Goal: Information Seeking & Learning: Learn about a topic

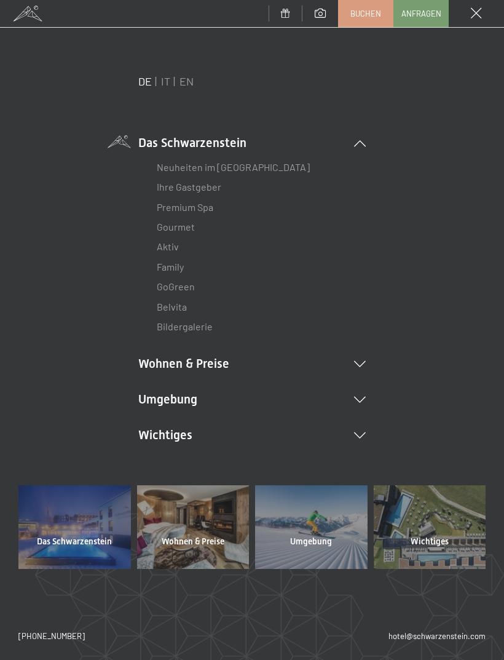
click at [359, 363] on icon at bounding box center [360, 364] width 12 height 6
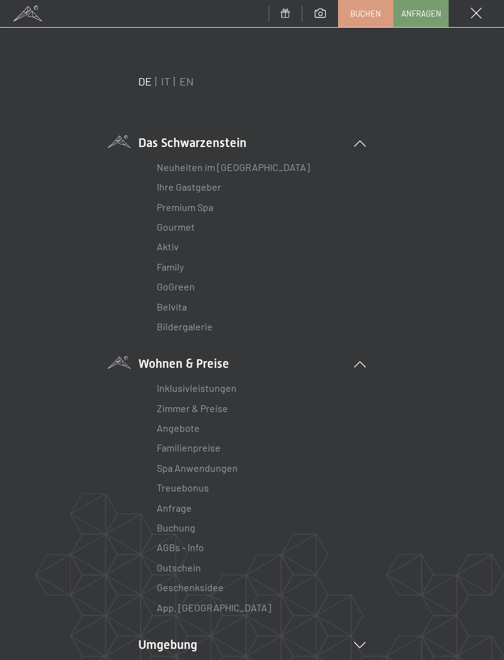
click at [219, 405] on link "Zimmer & Preise" at bounding box center [192, 408] width 71 height 12
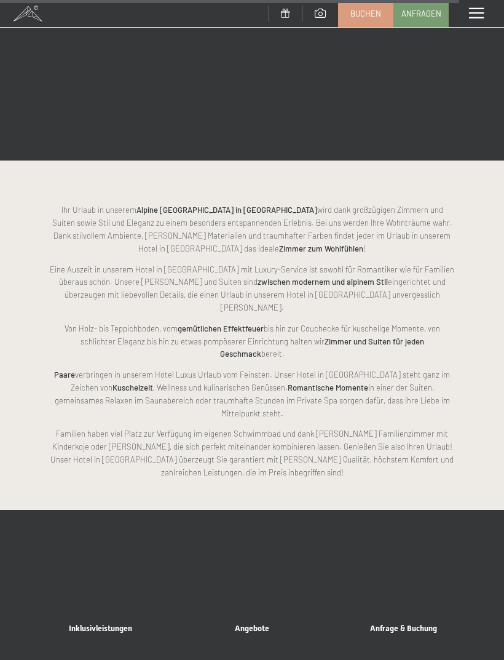
scroll to position [4243, 0]
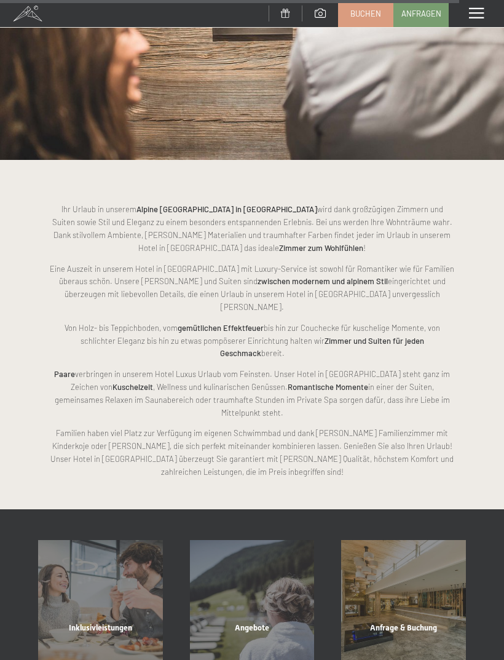
click at [97, 622] on div "Inklusivleistungen" at bounding box center [101, 643] width 152 height 42
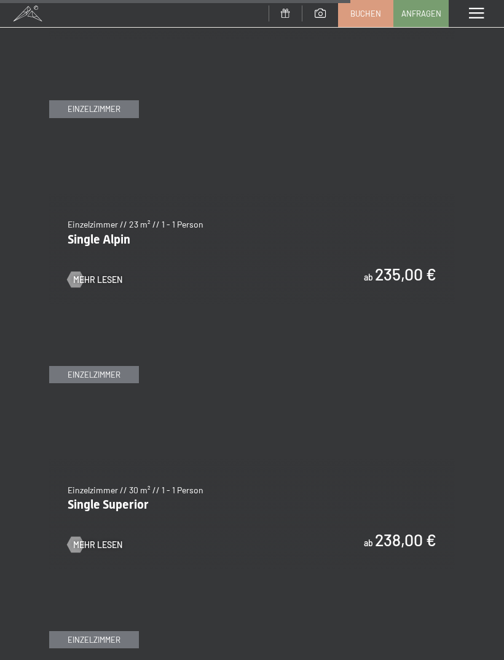
scroll to position [3236, 0]
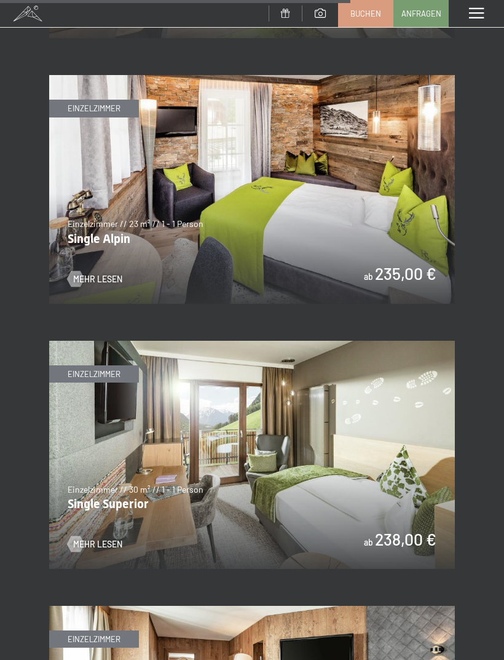
click at [98, 273] on span "Mehr Lesen" at bounding box center [97, 279] width 49 height 12
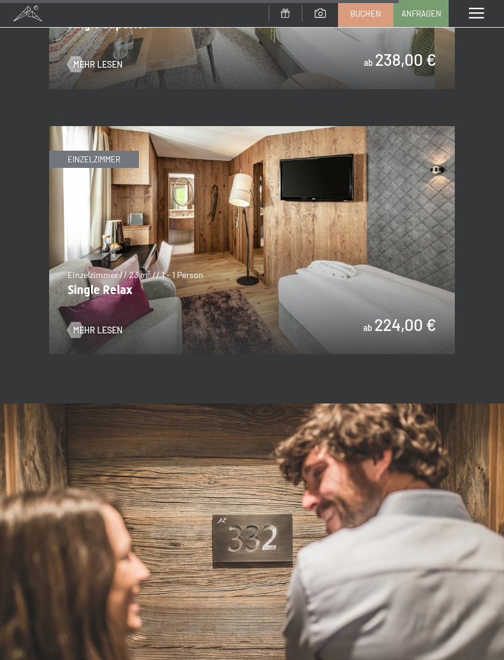
scroll to position [3712, 0]
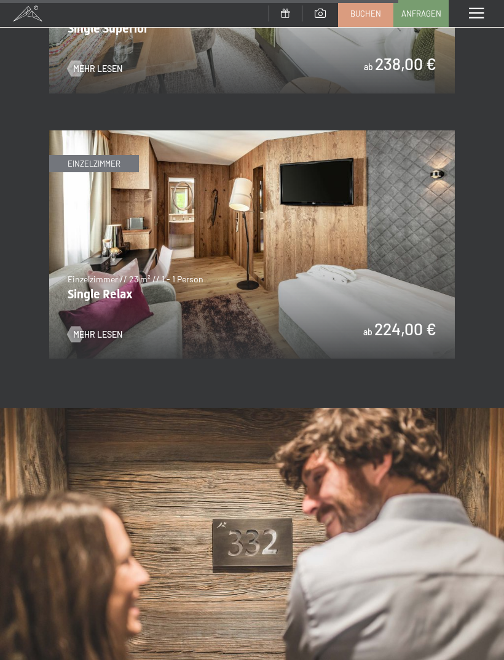
click at [304, 248] on img at bounding box center [252, 244] width 406 height 228
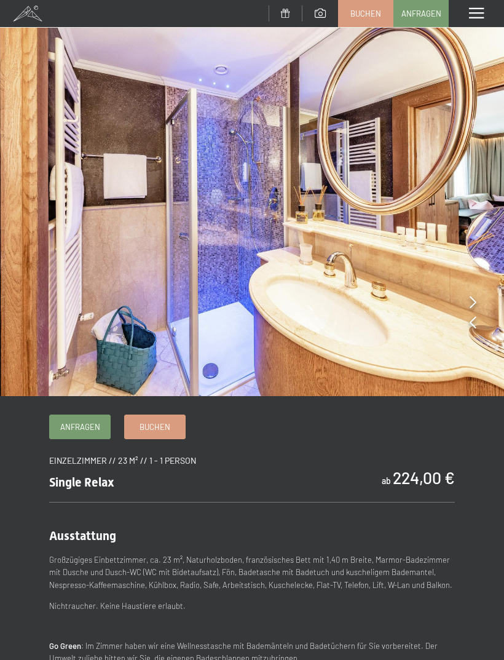
click at [479, 6] on div "Menü" at bounding box center [476, 13] width 55 height 27
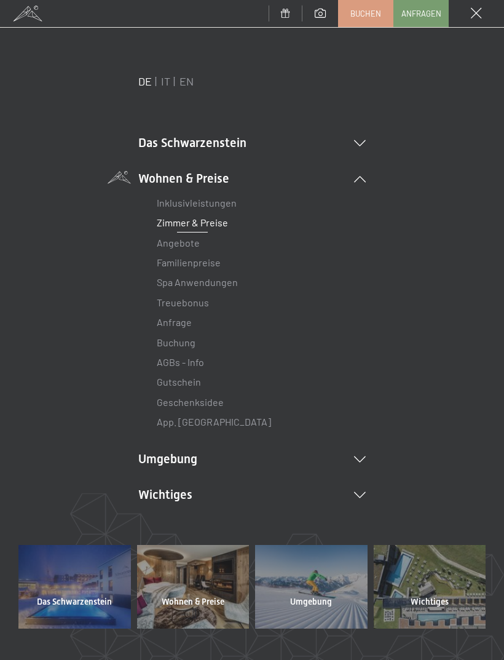
click at [360, 144] on icon at bounding box center [360, 143] width 12 height 6
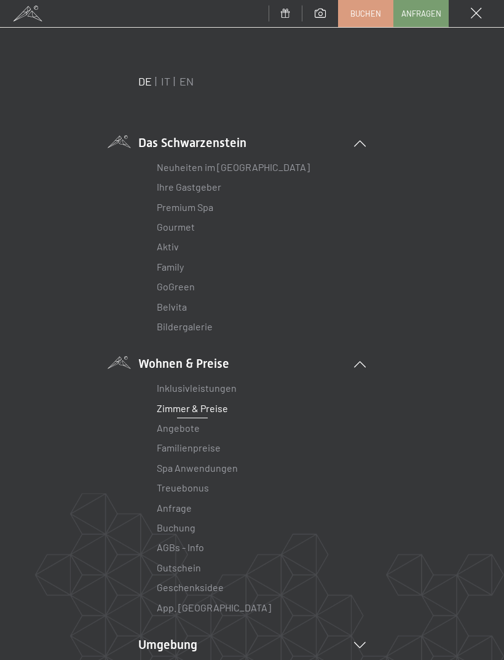
click at [263, 165] on link "Neuheiten im [GEOGRAPHIC_DATA]" at bounding box center [233, 167] width 153 height 12
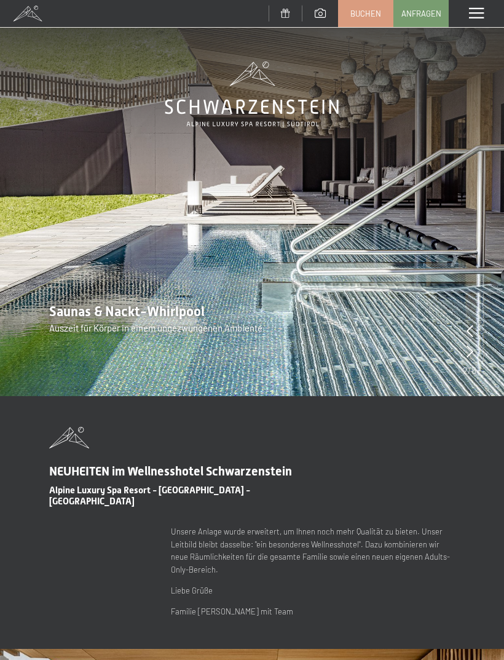
click at [477, 10] on span at bounding box center [476, 13] width 15 height 11
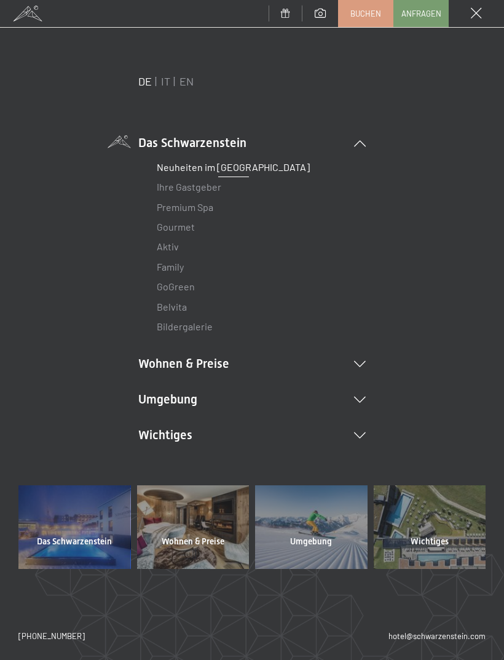
click at [355, 397] on icon at bounding box center [360, 400] width 12 height 6
